Goal: Transaction & Acquisition: Book appointment/travel/reservation

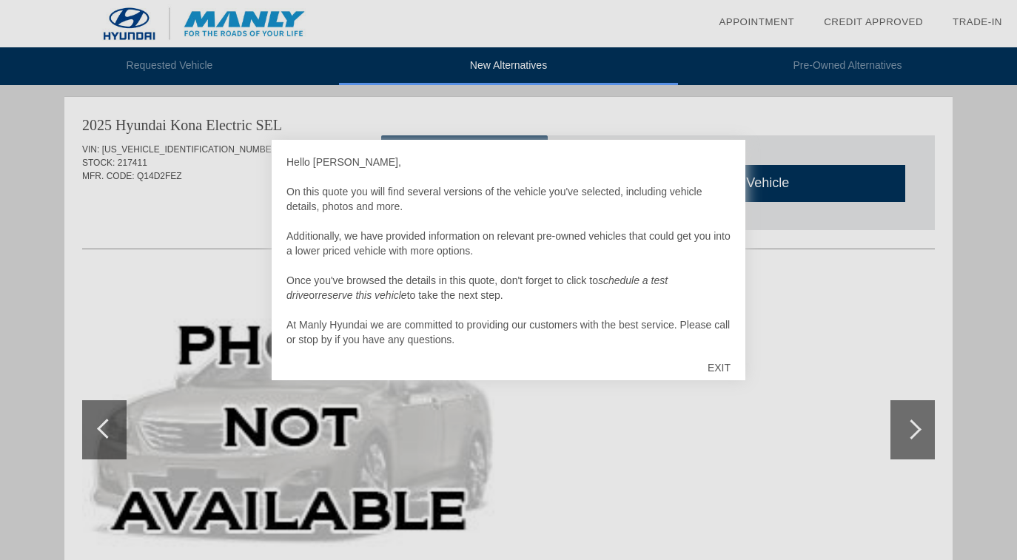
scroll to position [4, 0]
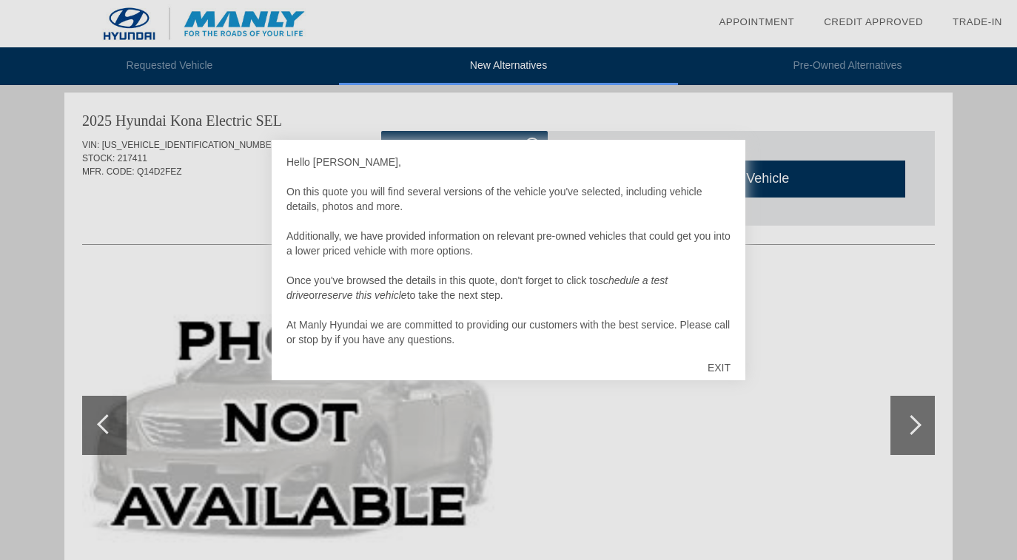
click at [724, 364] on div "EXIT" at bounding box center [719, 368] width 53 height 44
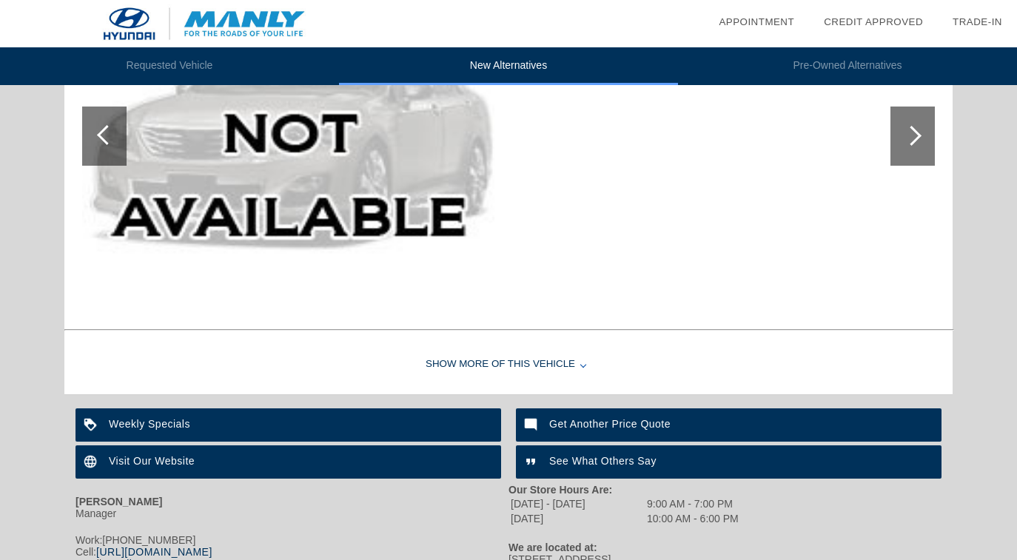
scroll to position [323, 0]
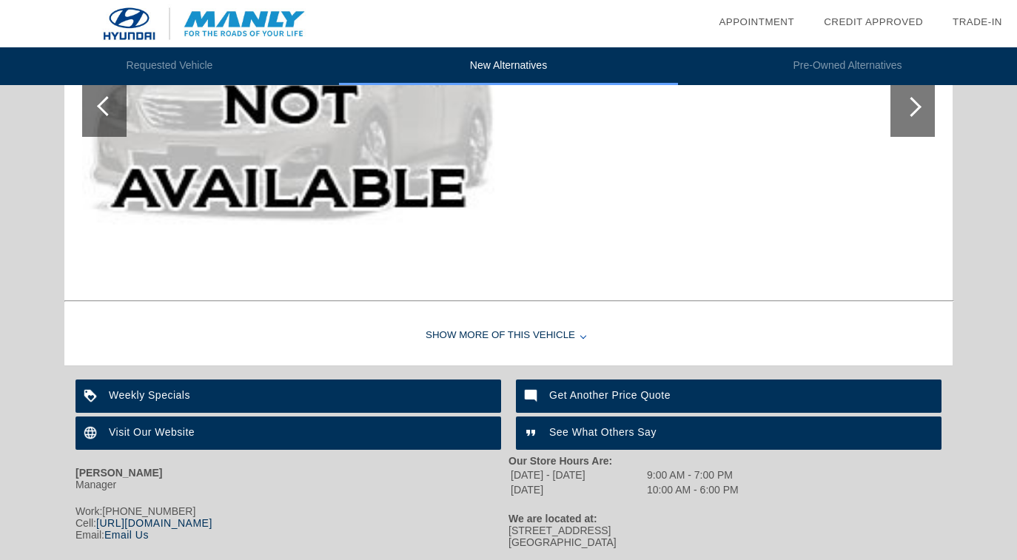
click at [579, 341] on div "Show More of this Vehicle" at bounding box center [508, 335] width 888 height 59
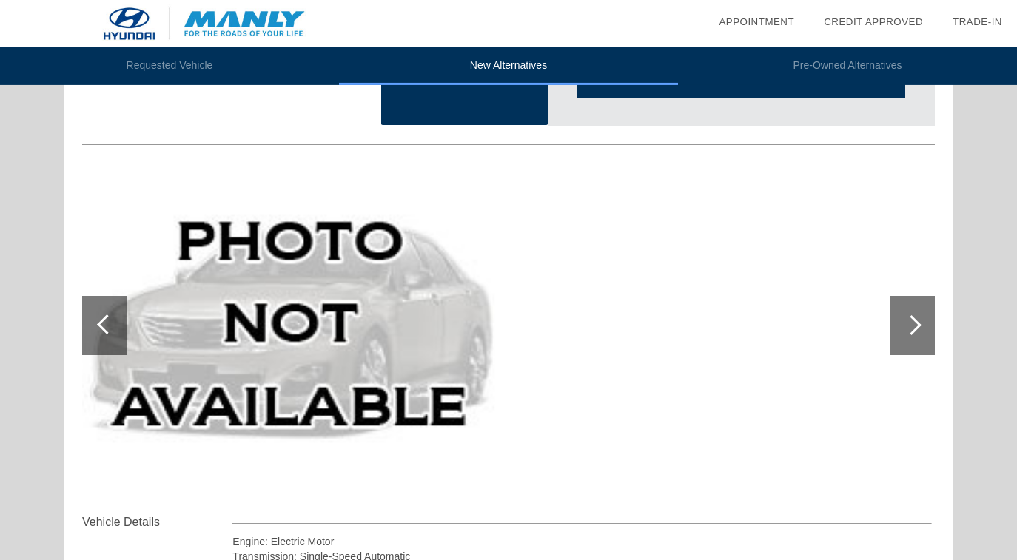
scroll to position [0, 0]
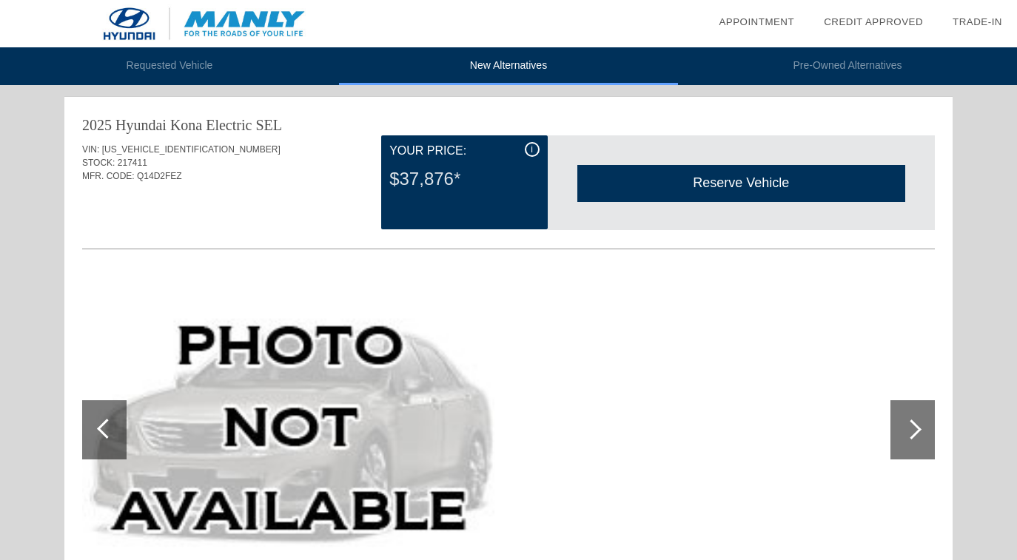
click at [906, 440] on div at bounding box center [912, 429] width 44 height 59
click at [916, 431] on div at bounding box center [912, 430] width 20 height 20
click at [107, 428] on div at bounding box center [107, 429] width 20 height 20
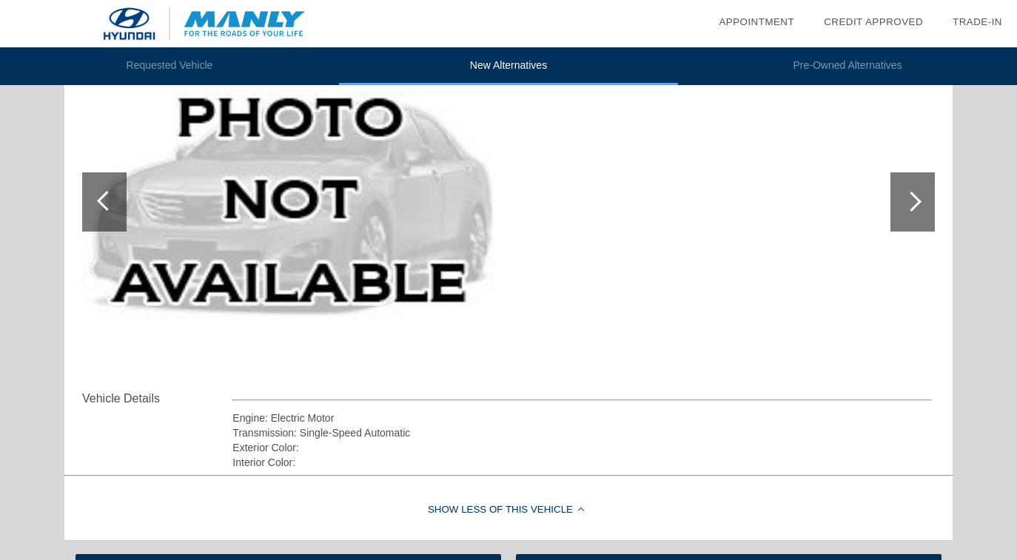
scroll to position [254, 0]
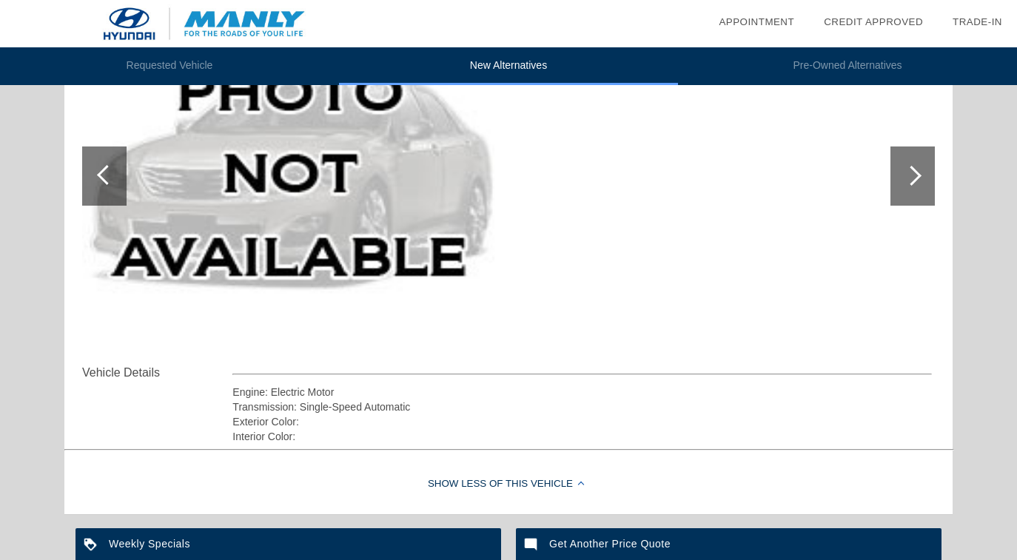
click at [913, 179] on div at bounding box center [912, 176] width 20 height 20
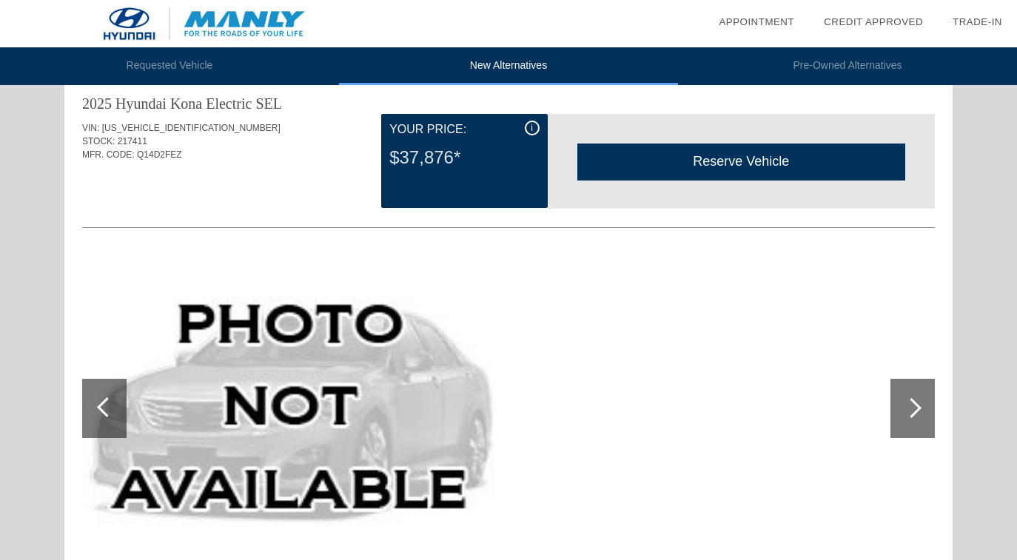
scroll to position [0, 0]
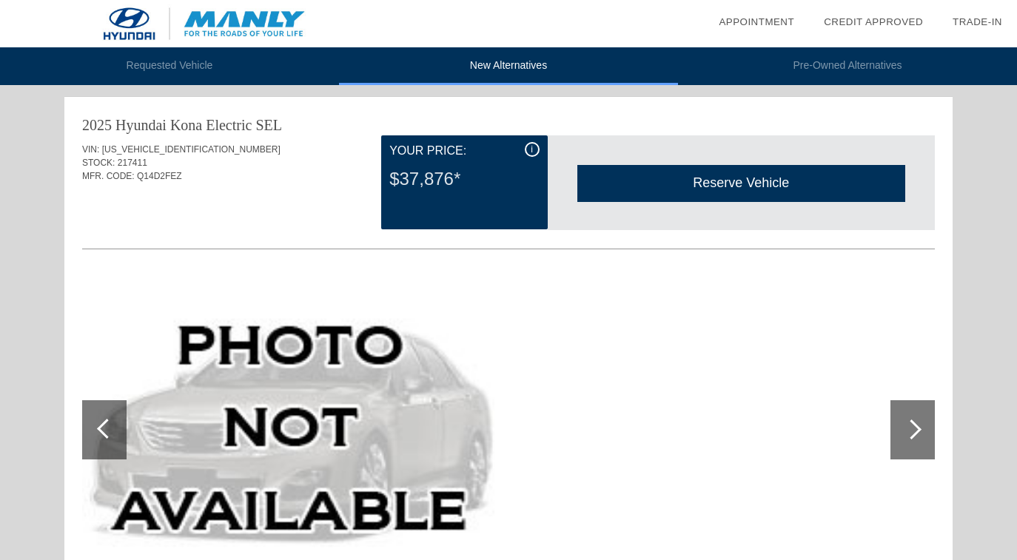
click at [723, 178] on div "Reserve Vehicle" at bounding box center [741, 183] width 328 height 36
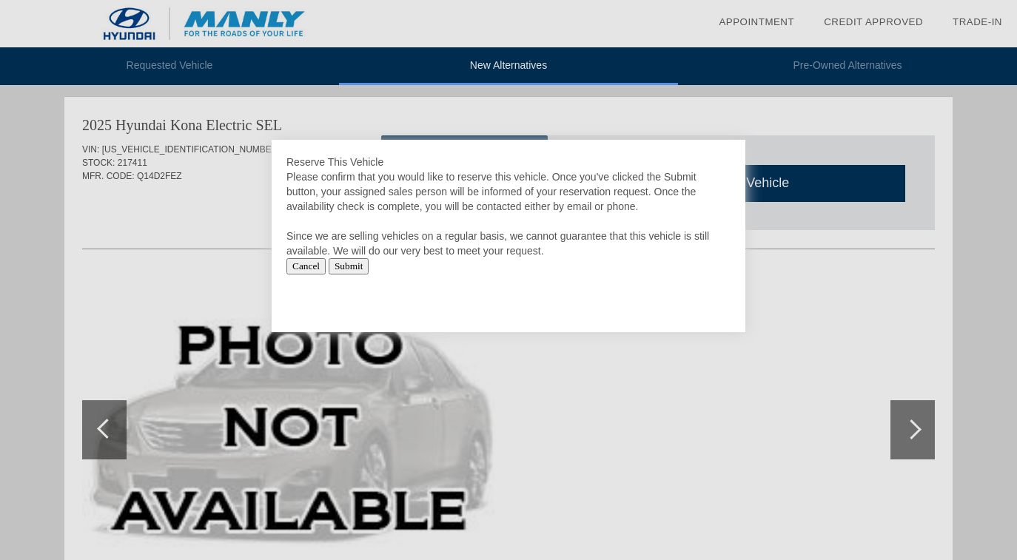
click at [303, 265] on input "Cancel" at bounding box center [305, 266] width 39 height 16
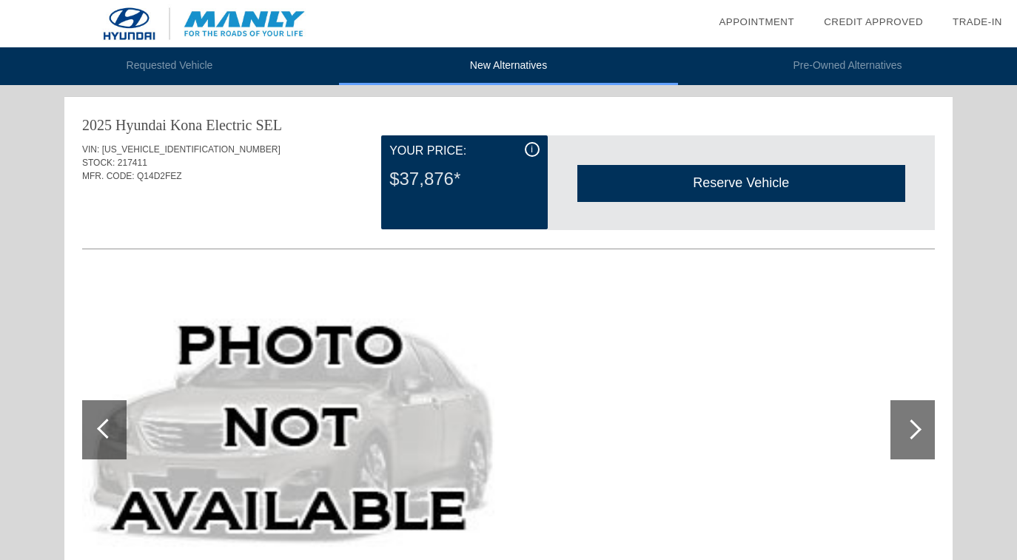
click at [487, 67] on li "New Alternatives" at bounding box center [508, 66] width 339 height 38
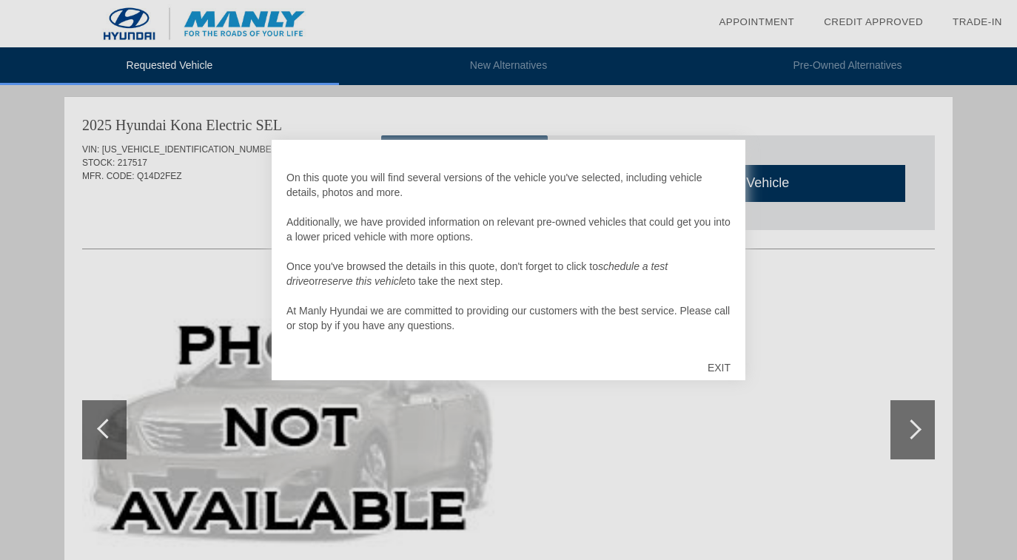
scroll to position [15, 0]
click at [719, 371] on div "EXIT" at bounding box center [719, 368] width 53 height 44
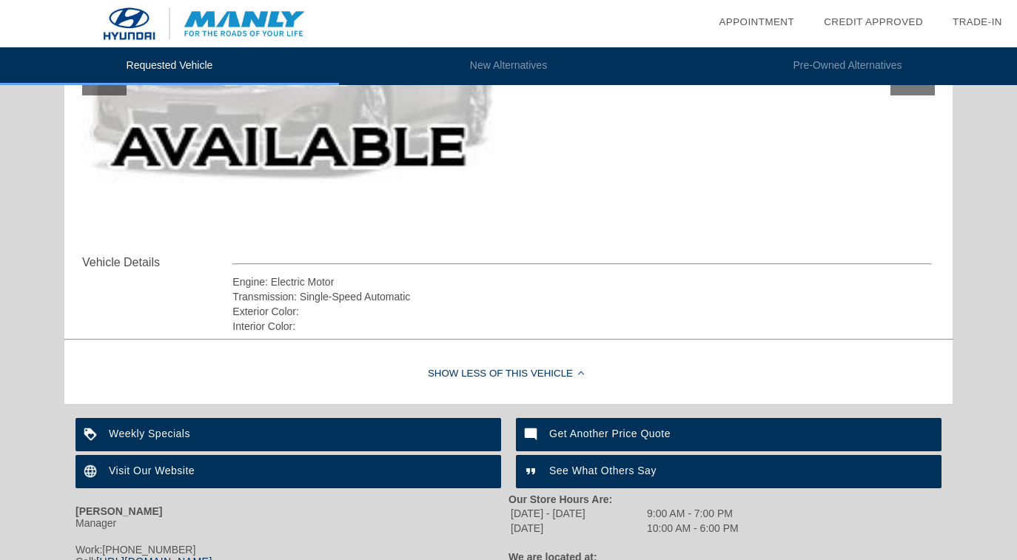
scroll to position [440, 0]
